Goal: Information Seeking & Learning: Learn about a topic

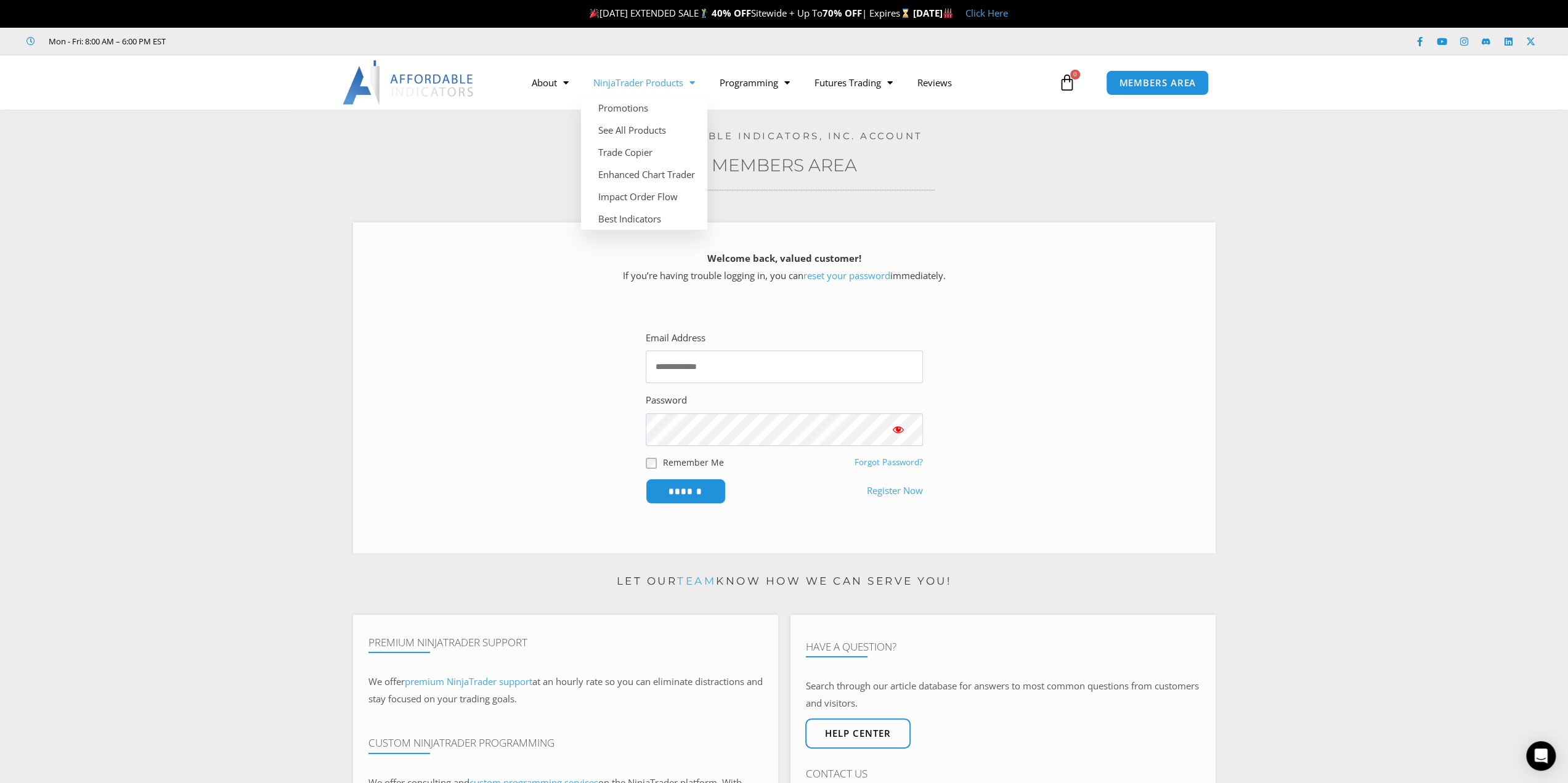
click at [609, 86] on link "NinjaTrader Products" at bounding box center [644, 82] width 127 height 29
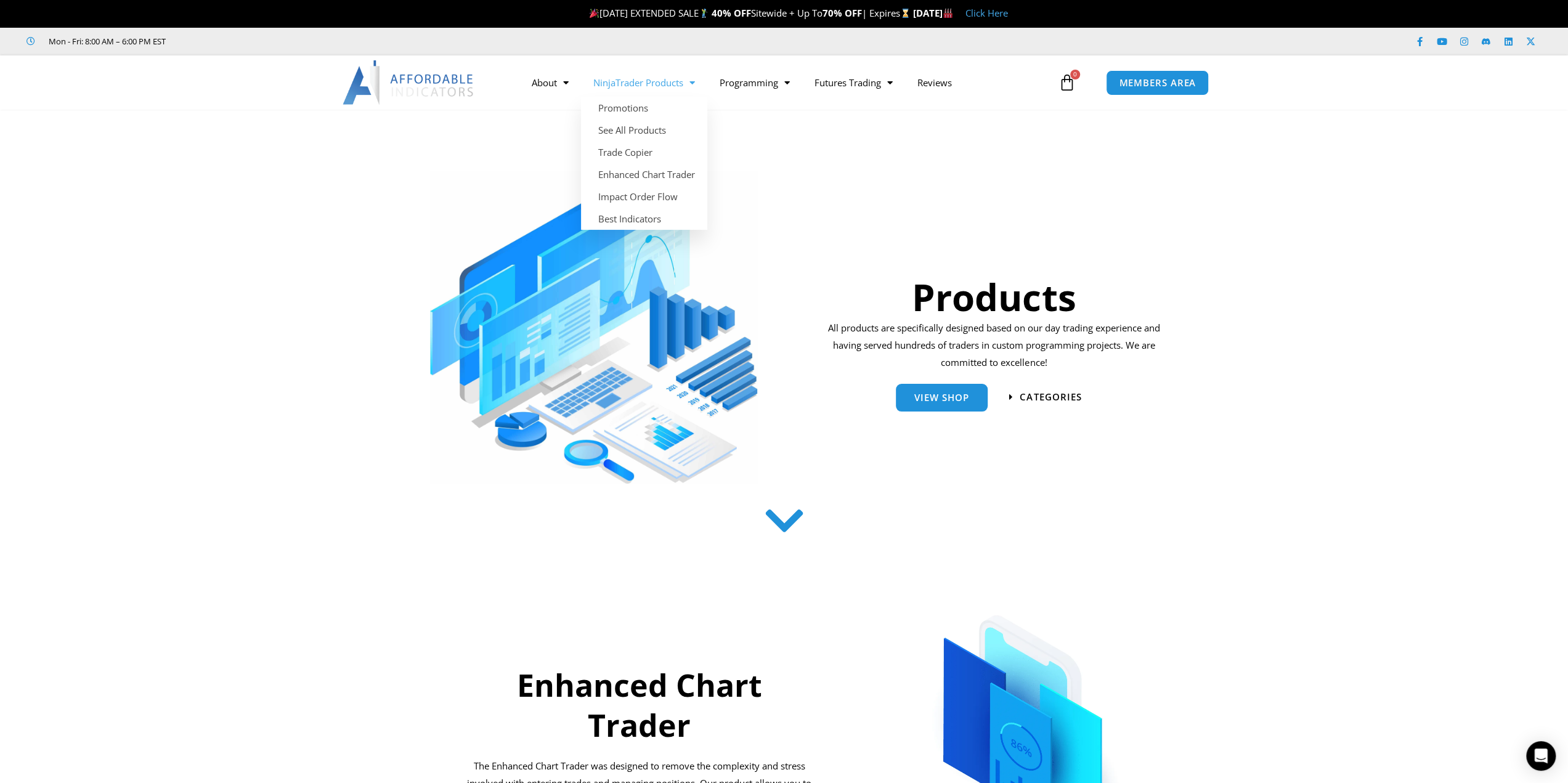
click at [686, 84] on span "Menu" at bounding box center [689, 82] width 12 height 21
click at [668, 132] on link "See All Products" at bounding box center [644, 130] width 127 height 22
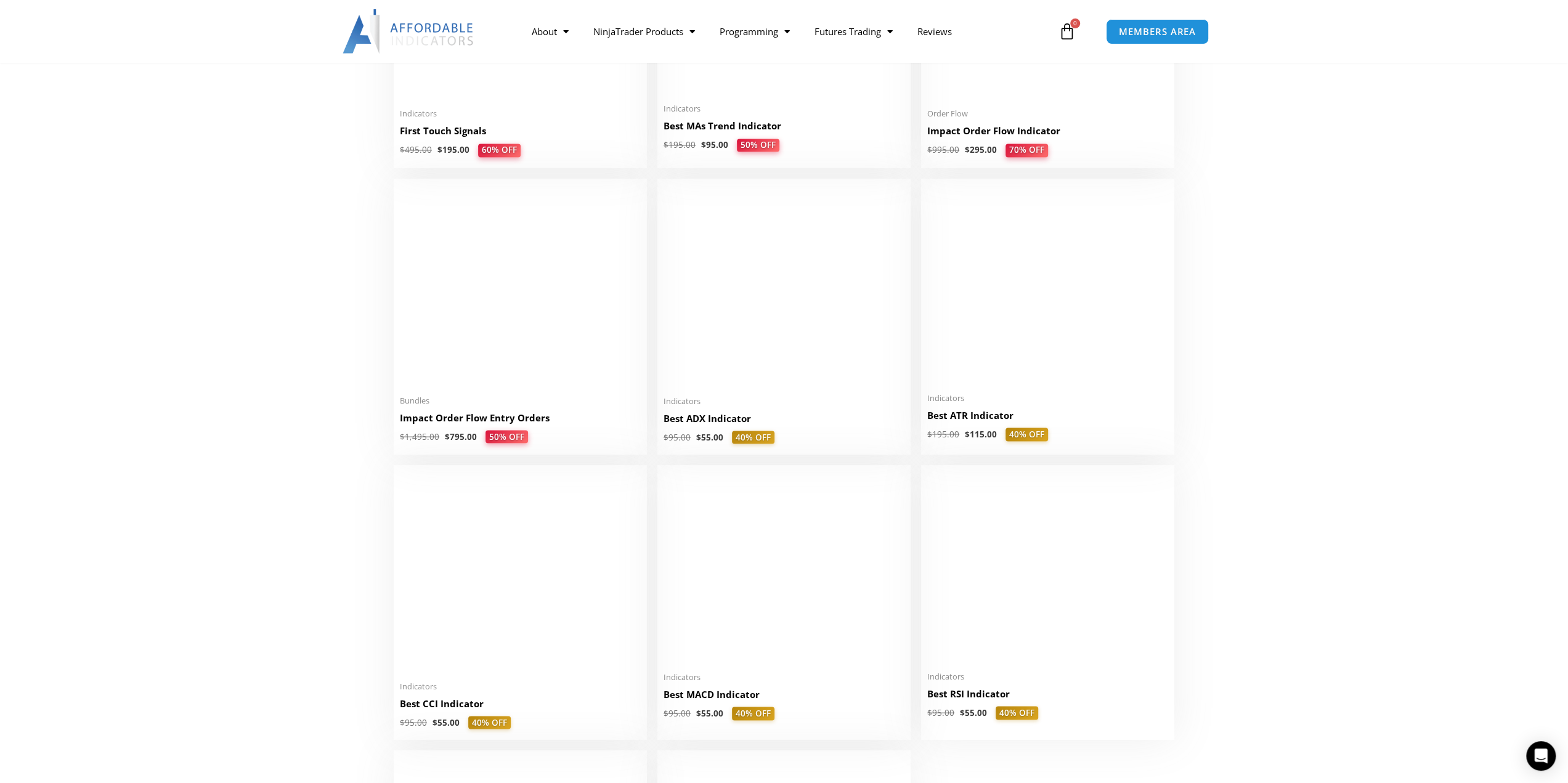
scroll to position [2103, 0]
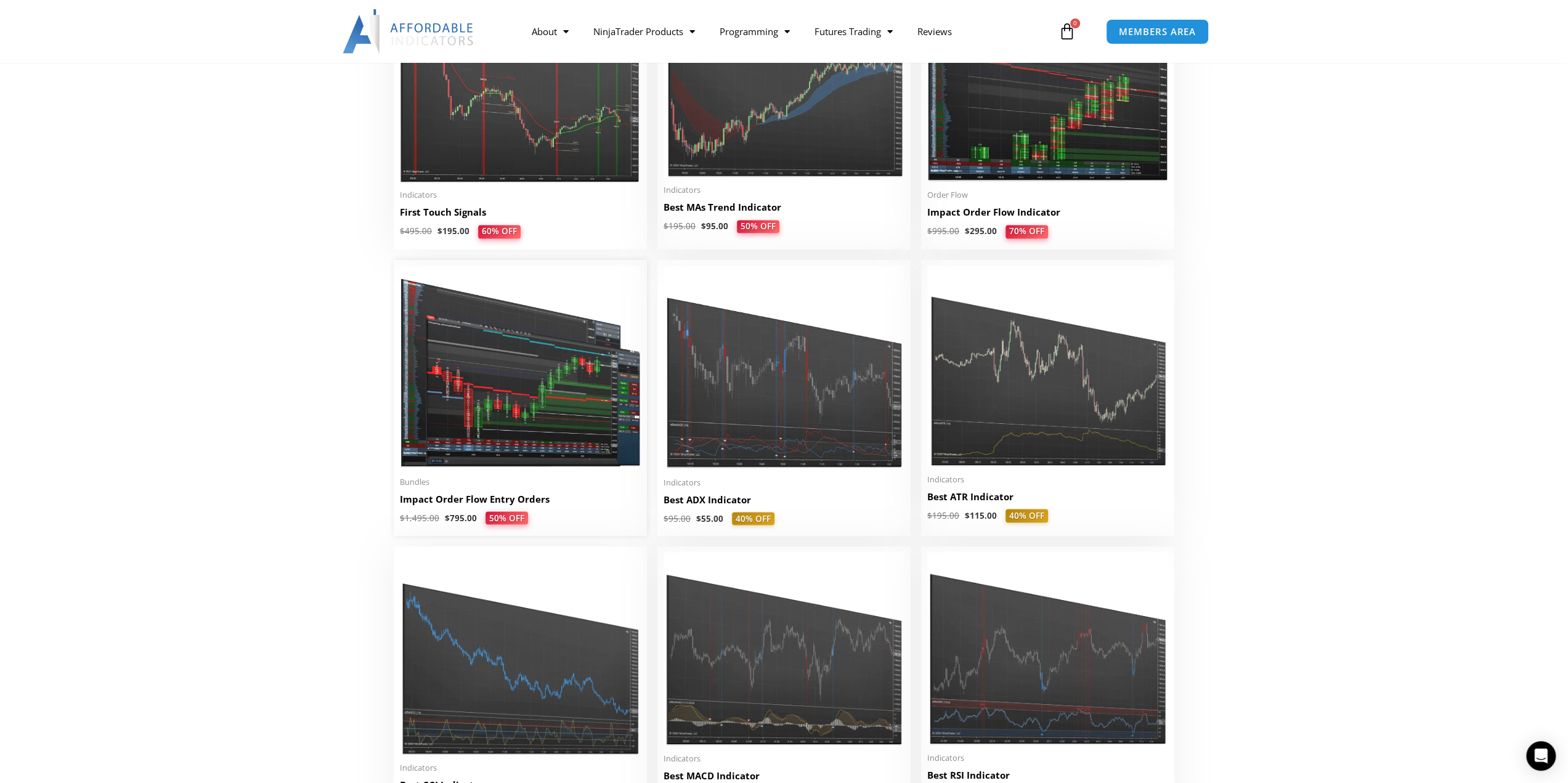
click at [423, 504] on h2 "Impact Order Flow Entry Orders" at bounding box center [520, 499] width 241 height 13
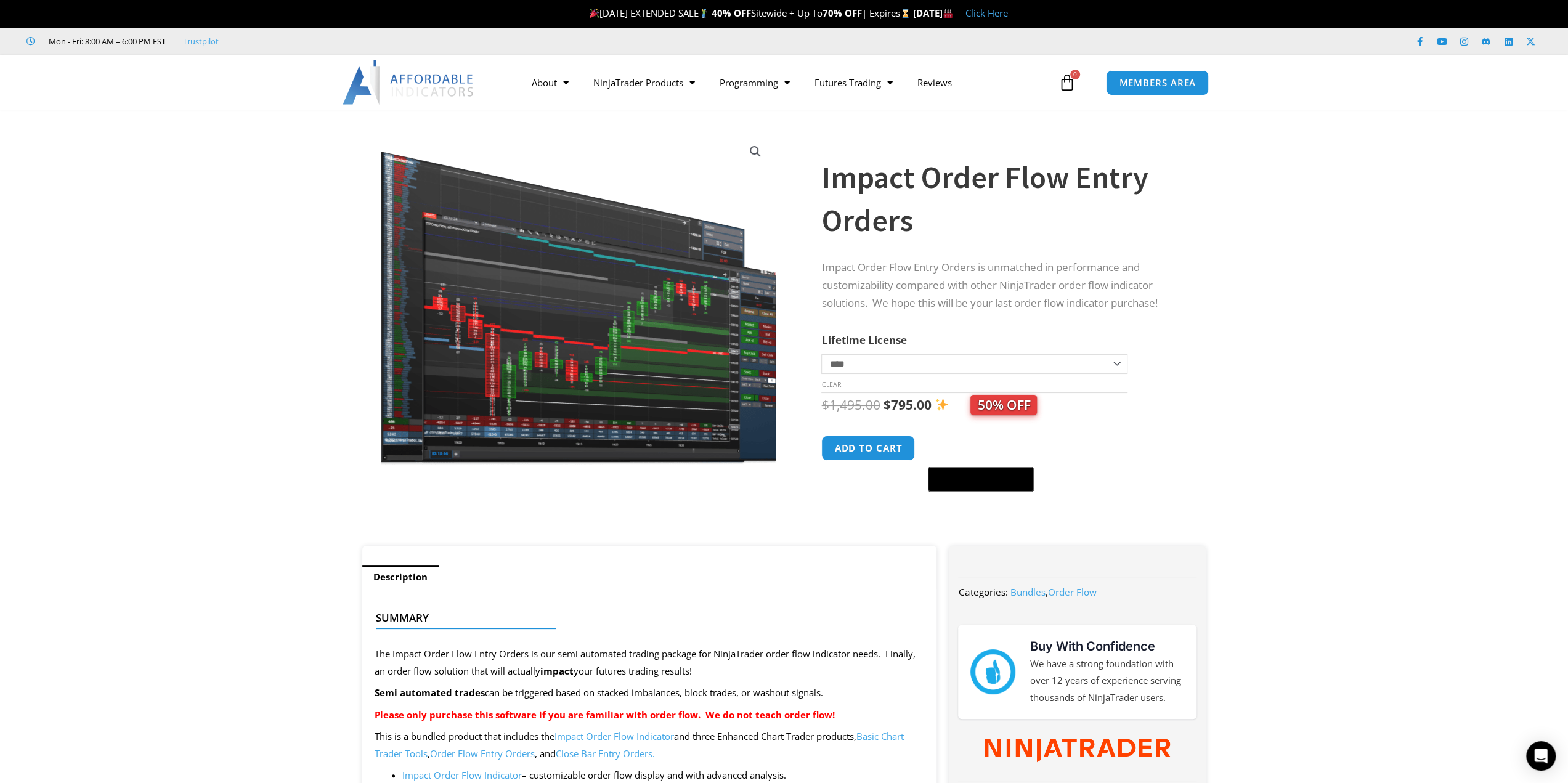
click at [513, 329] on img at bounding box center [578, 298] width 399 height 337
click at [759, 147] on link "View full-screen image gallery" at bounding box center [755, 151] width 22 height 22
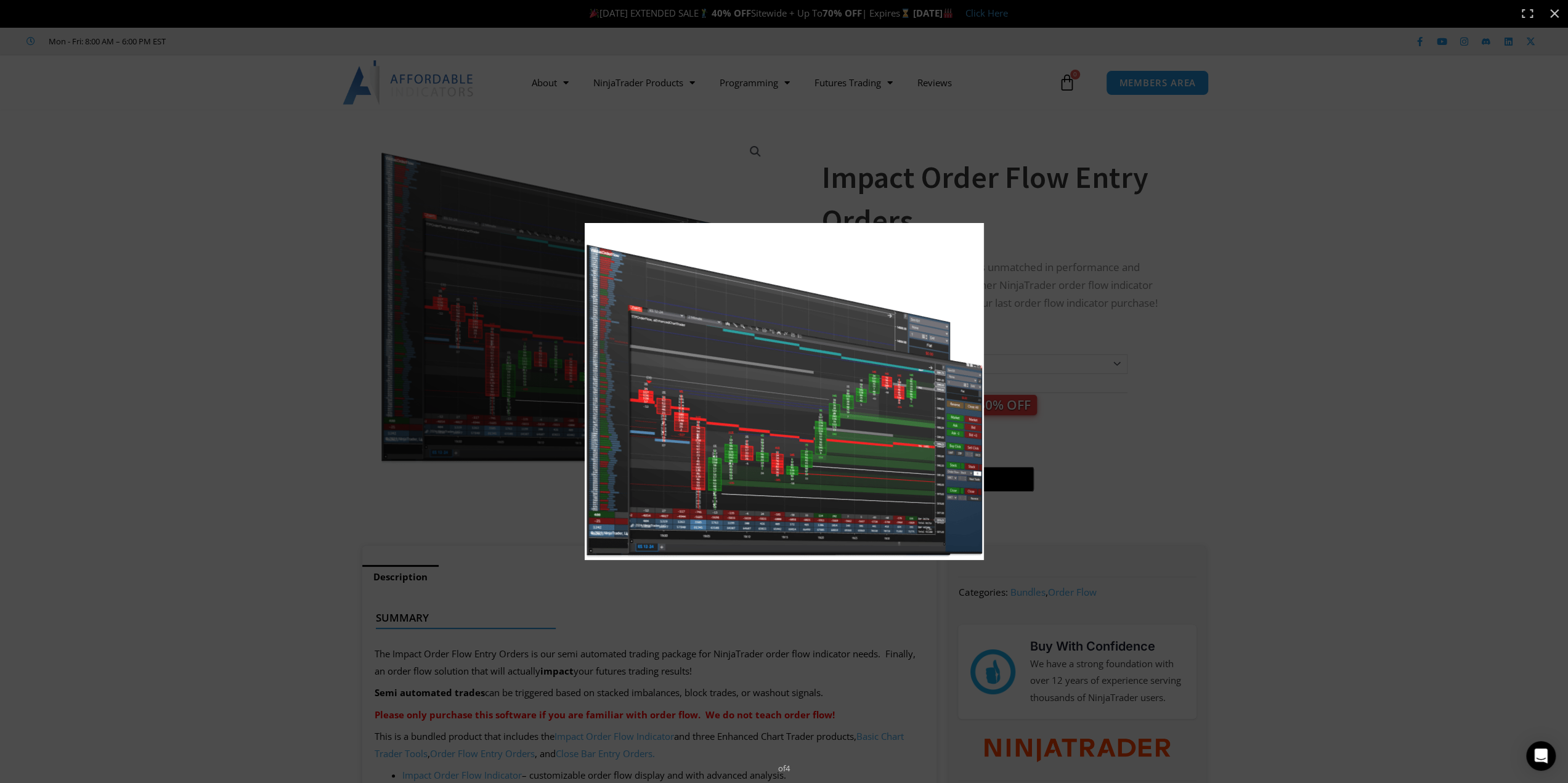
click at [721, 426] on img at bounding box center [784, 392] width 399 height 337
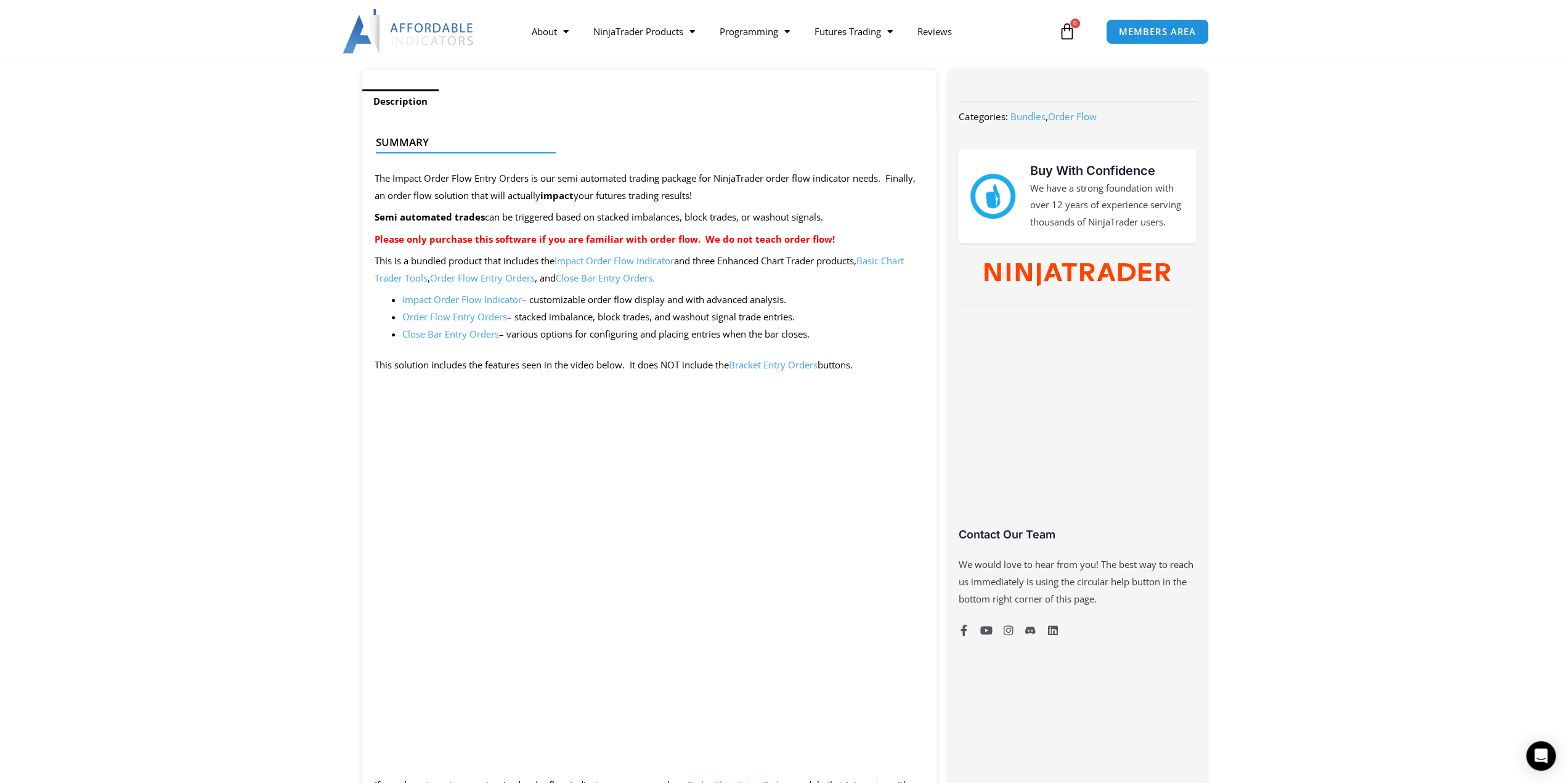
scroll to position [493, 0]
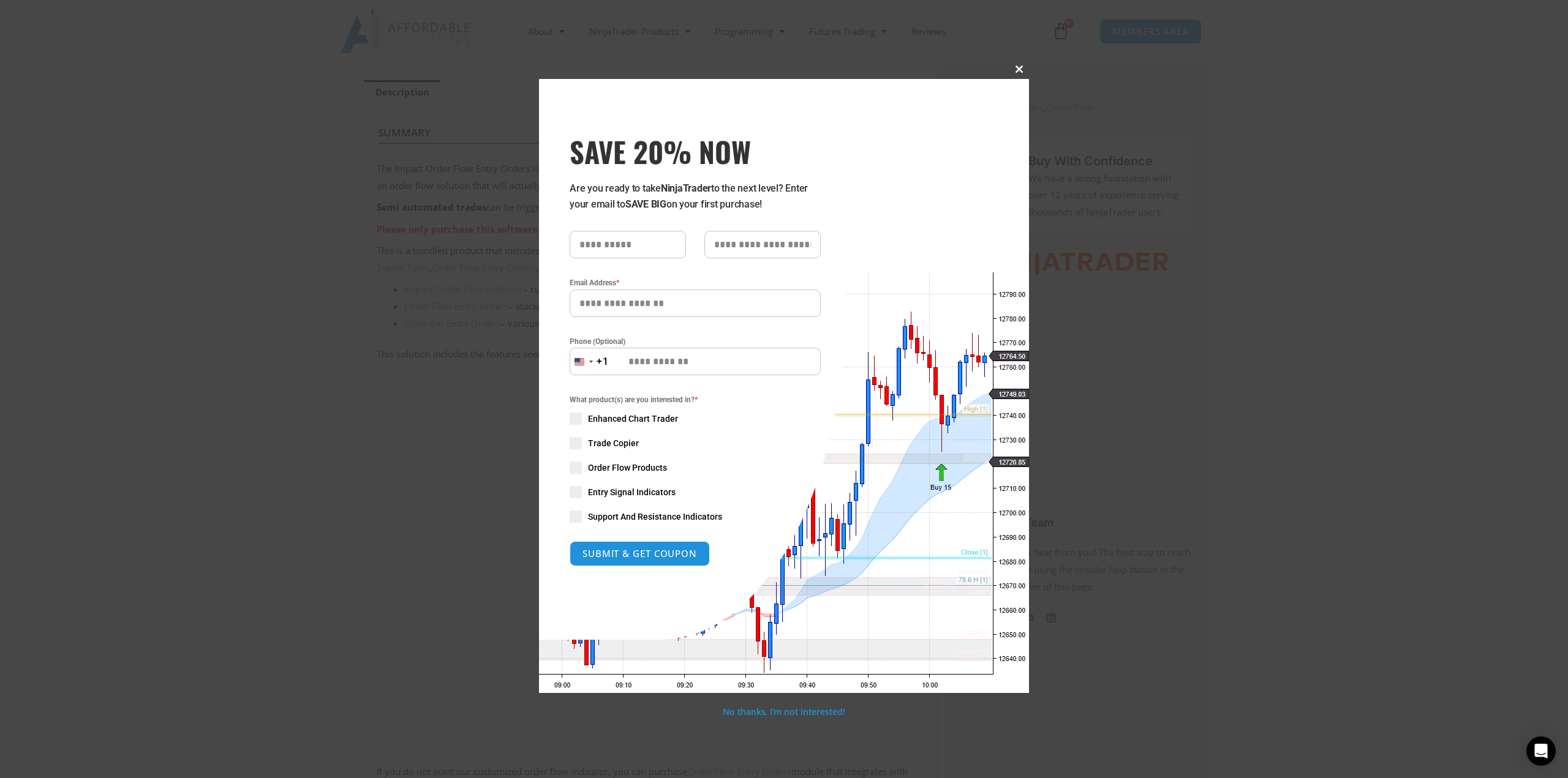
click at [1018, 73] on button "Close this module" at bounding box center [1019, 69] width 19 height 19
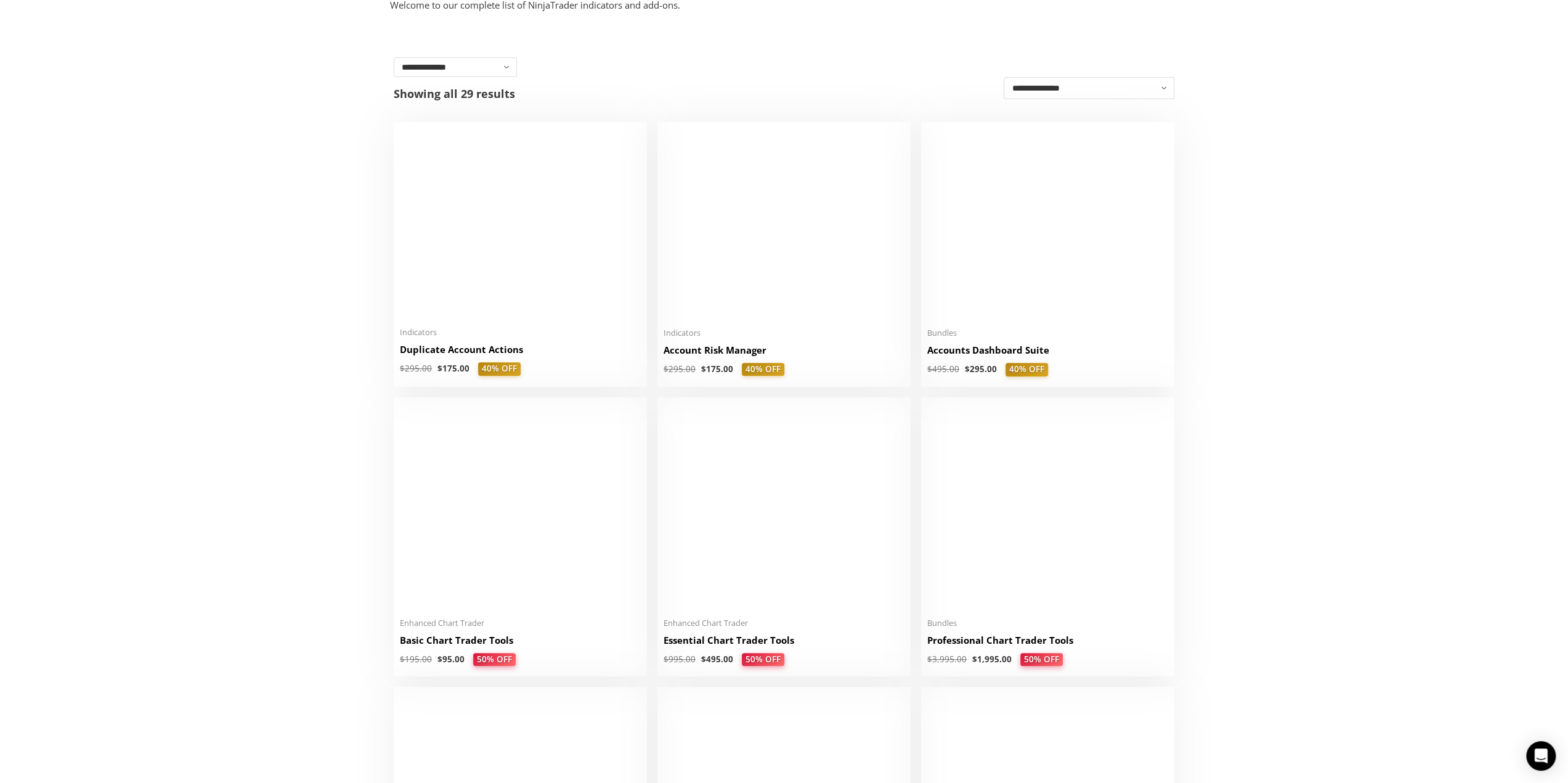
scroll to position [8, 0]
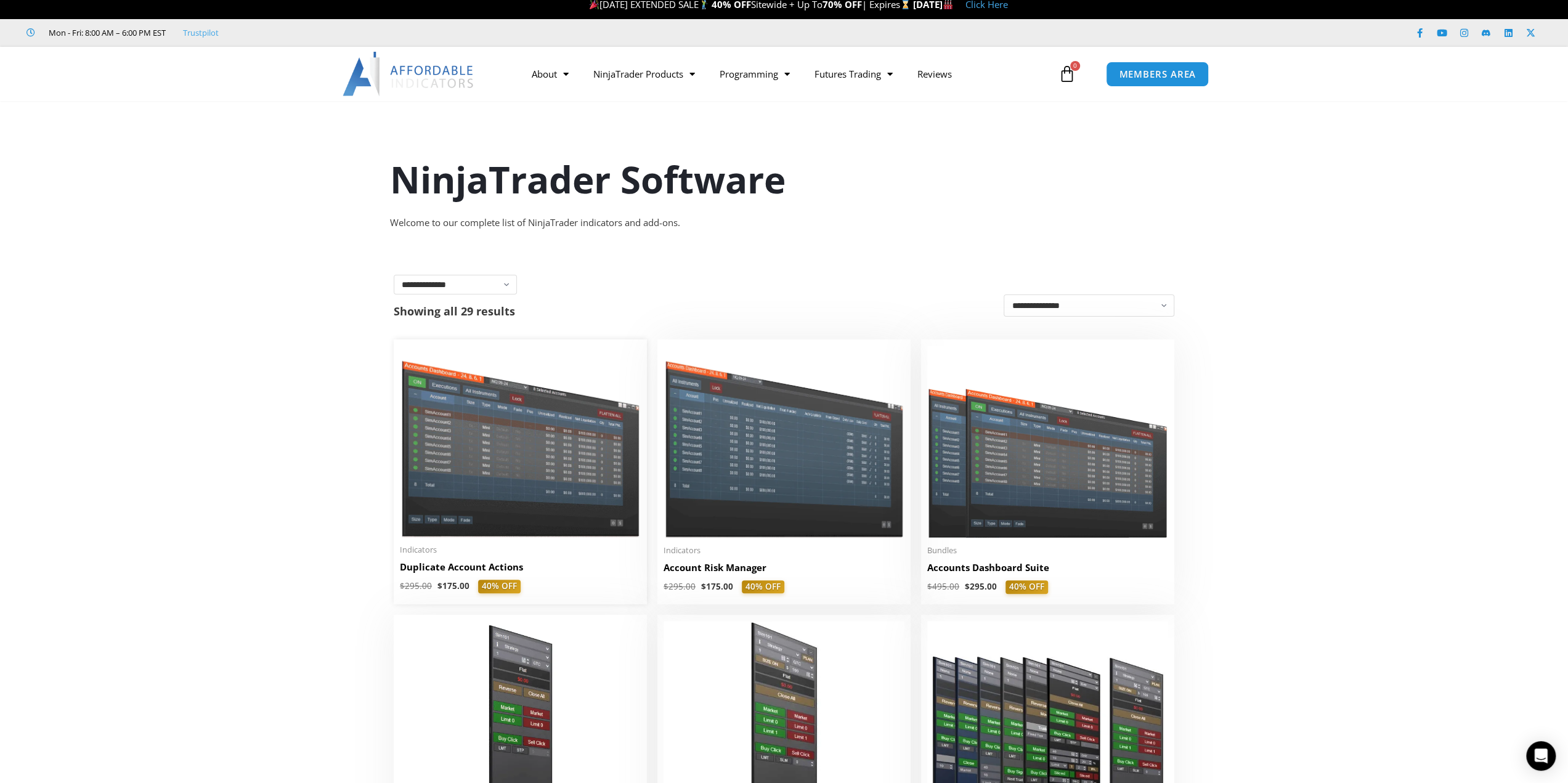
click at [471, 464] on img at bounding box center [520, 440] width 241 height 191
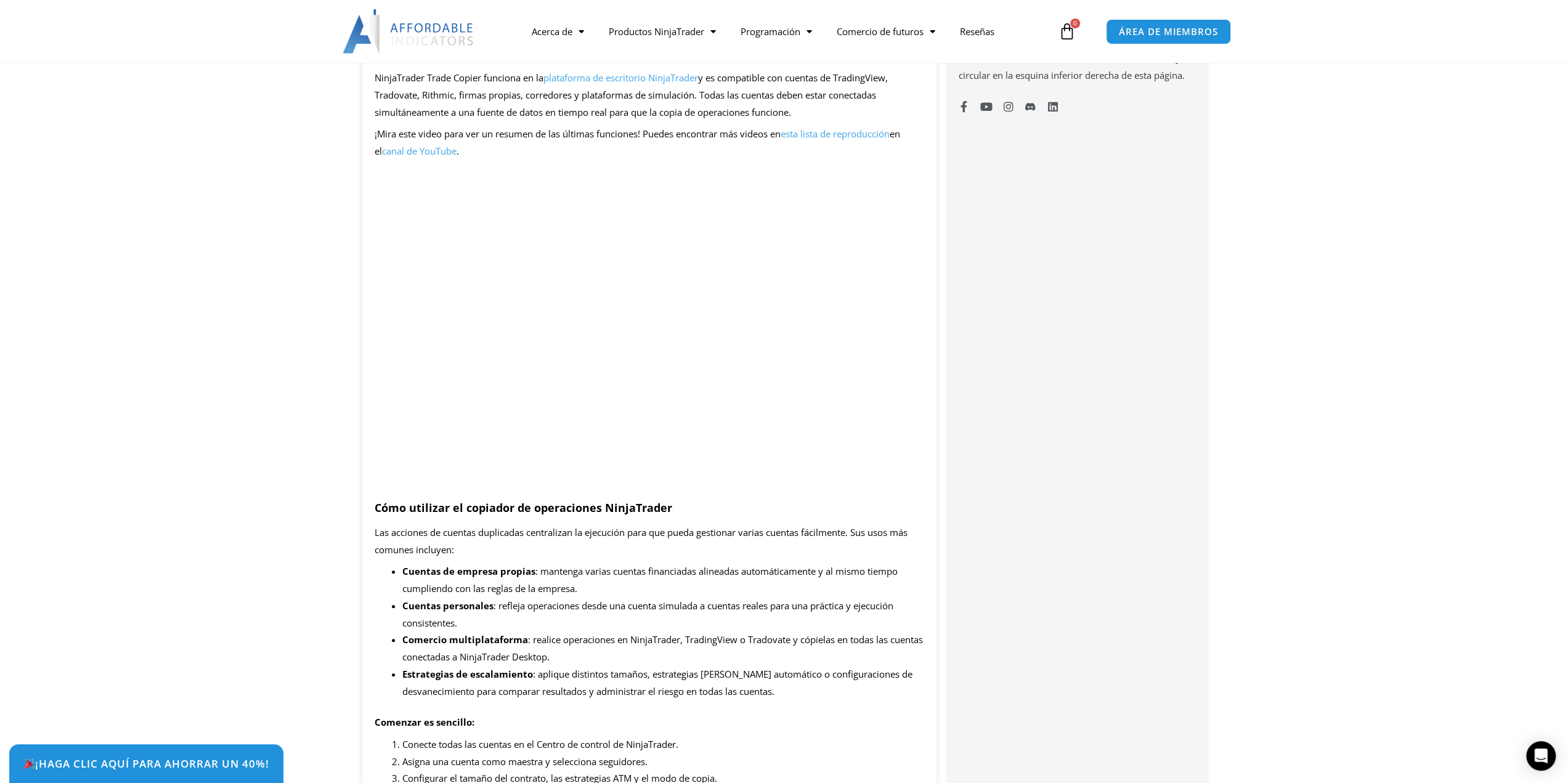
scroll to position [849, 0]
